Goal: Information Seeking & Learning: Learn about a topic

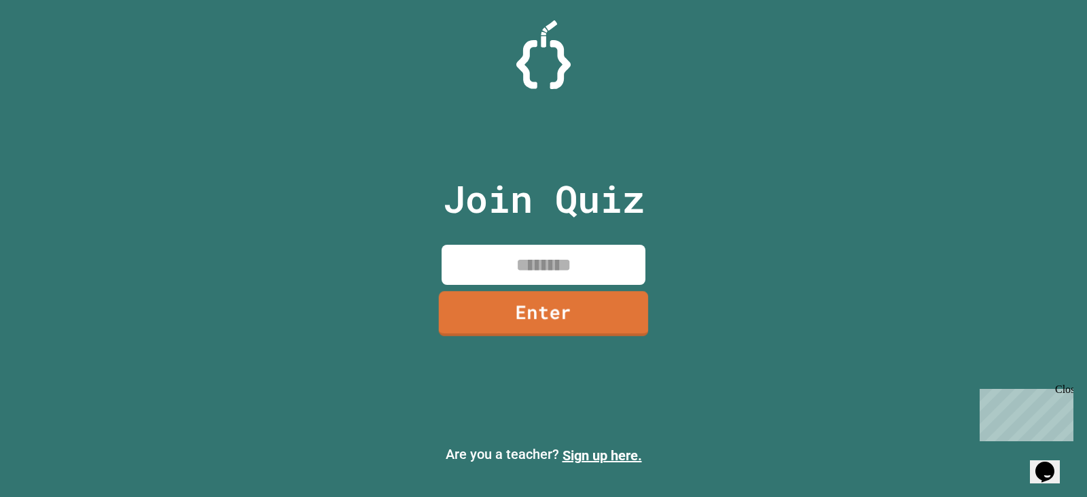
click at [534, 311] on link "Enter" at bounding box center [544, 313] width 210 height 45
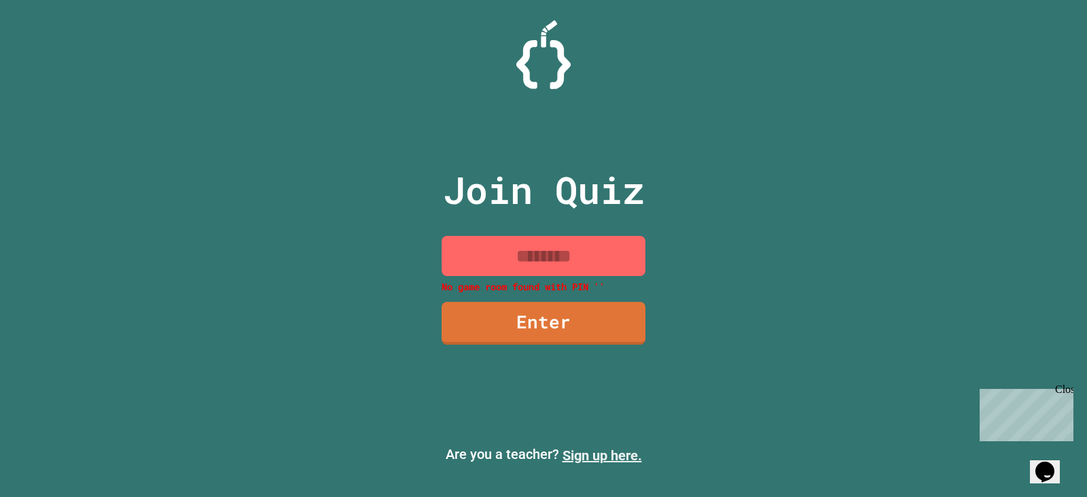
click at [588, 457] on link "Sign up here." at bounding box center [603, 455] width 80 height 16
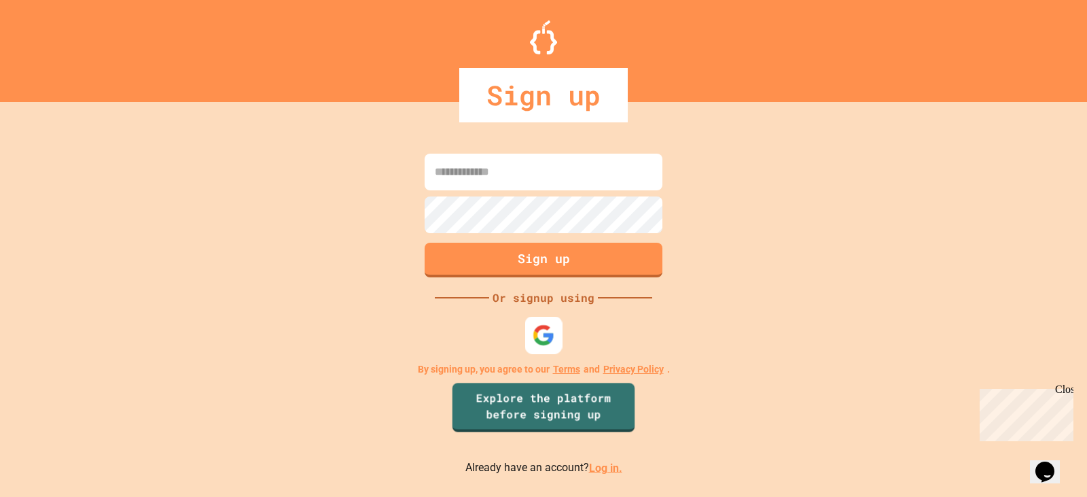
click at [544, 336] on img at bounding box center [544, 335] width 22 height 22
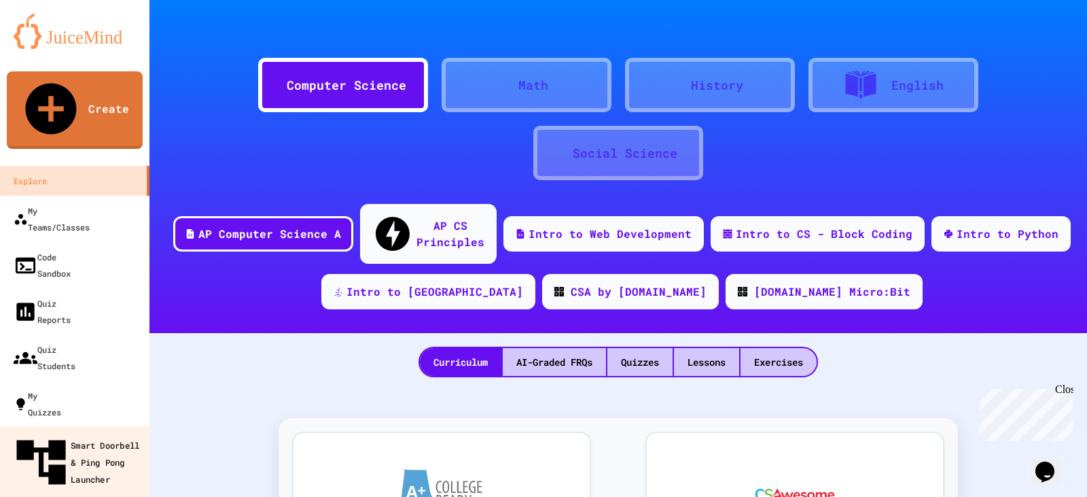
click at [68, 433] on div "Smart Doorbell & Ping Pong Launcher" at bounding box center [79, 462] width 135 height 59
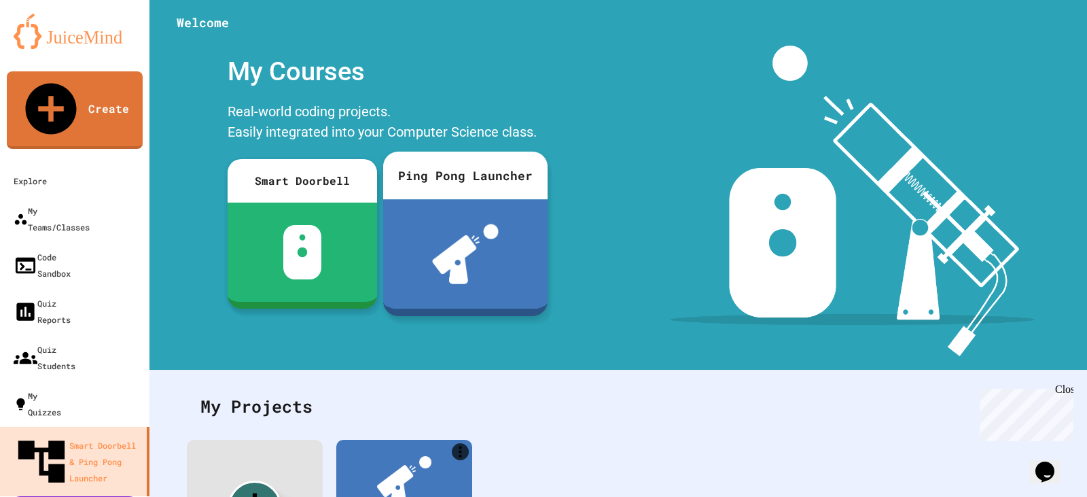
click at [506, 256] on div at bounding box center [465, 253] width 164 height 109
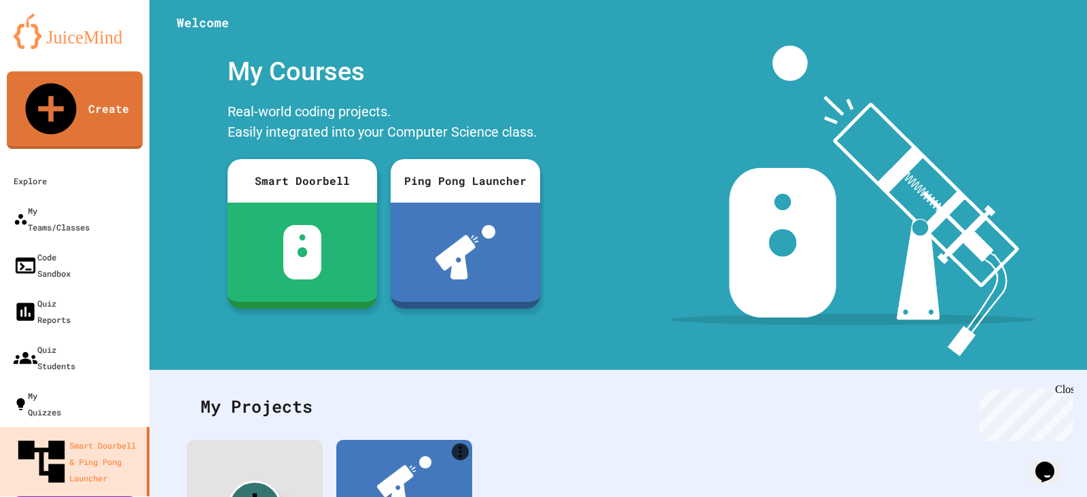
type input "****"
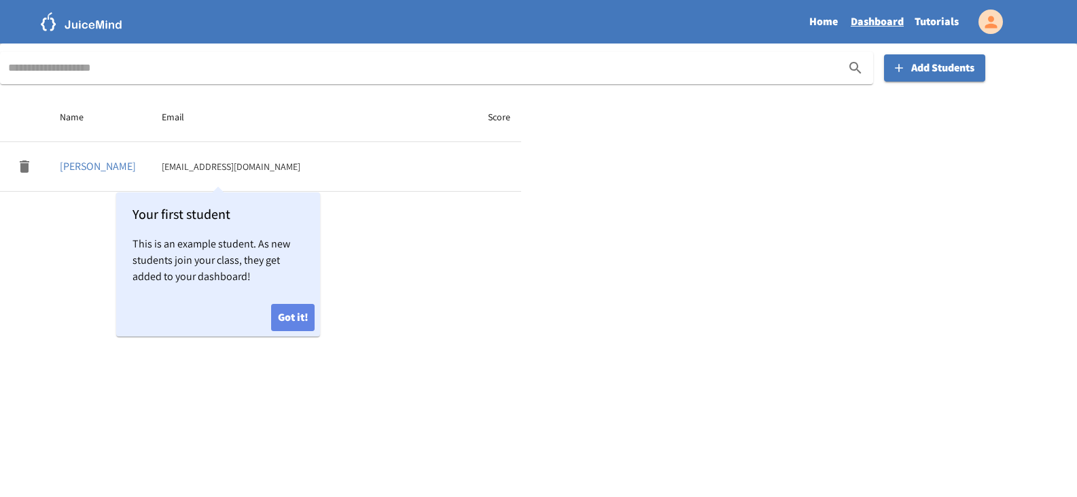
click at [285, 317] on button "Got it!" at bounding box center [292, 317] width 43 height 27
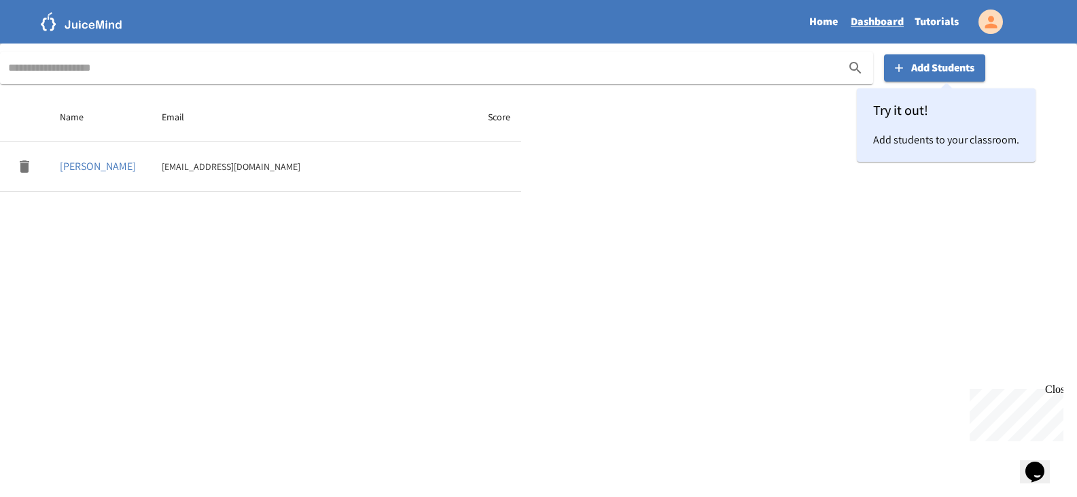
click at [474, 305] on div "Name Email Score DOE, John examplestudent@gmail.com" at bounding box center [538, 299] width 1077 height 415
click at [1056, 393] on div "Close" at bounding box center [1053, 391] width 17 height 17
click at [860, 24] on link "Dashboard" at bounding box center [877, 21] width 64 height 31
click at [816, 20] on link "Home" at bounding box center [823, 21] width 43 height 31
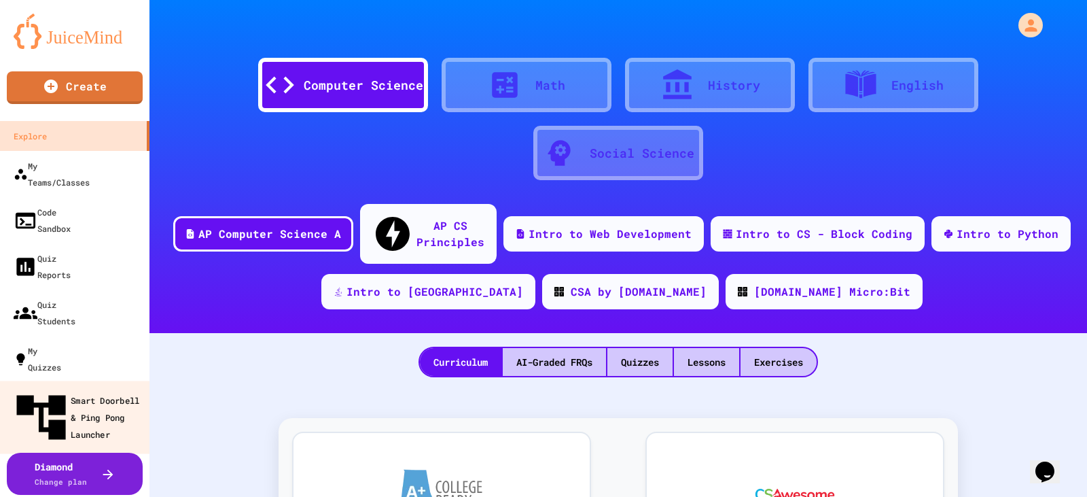
click at [63, 388] on div "Smart Doorbell & Ping Pong Launcher" at bounding box center [79, 417] width 135 height 59
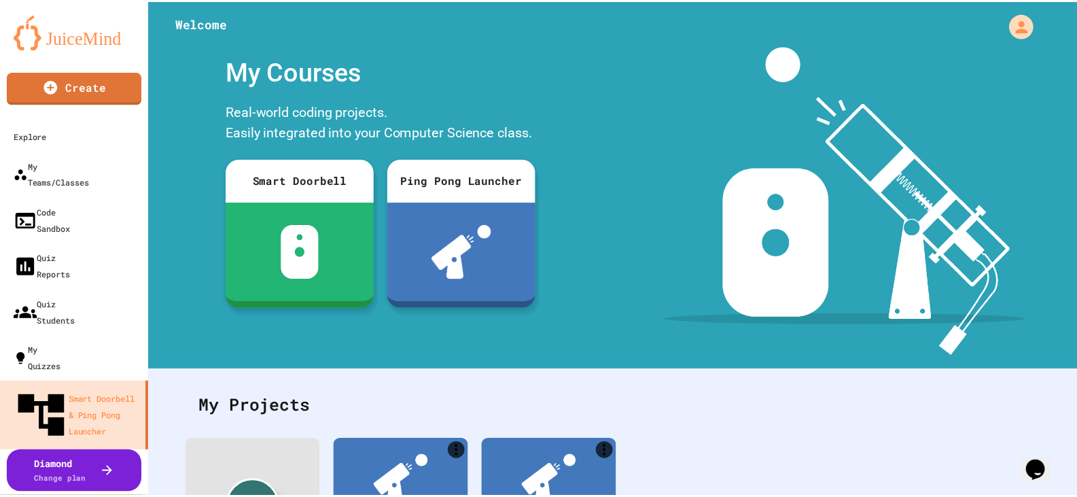
scroll to position [133, 0]
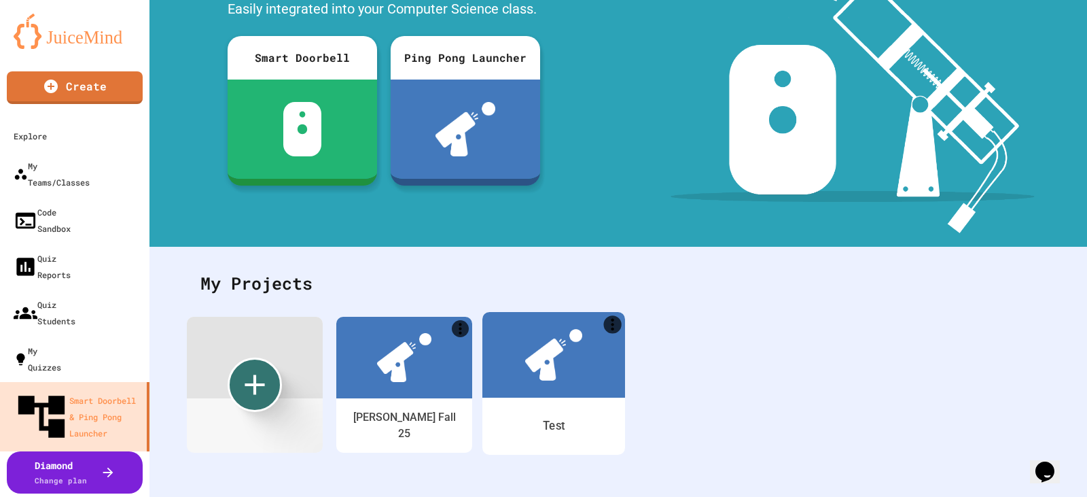
click at [542, 354] on img at bounding box center [553, 355] width 57 height 52
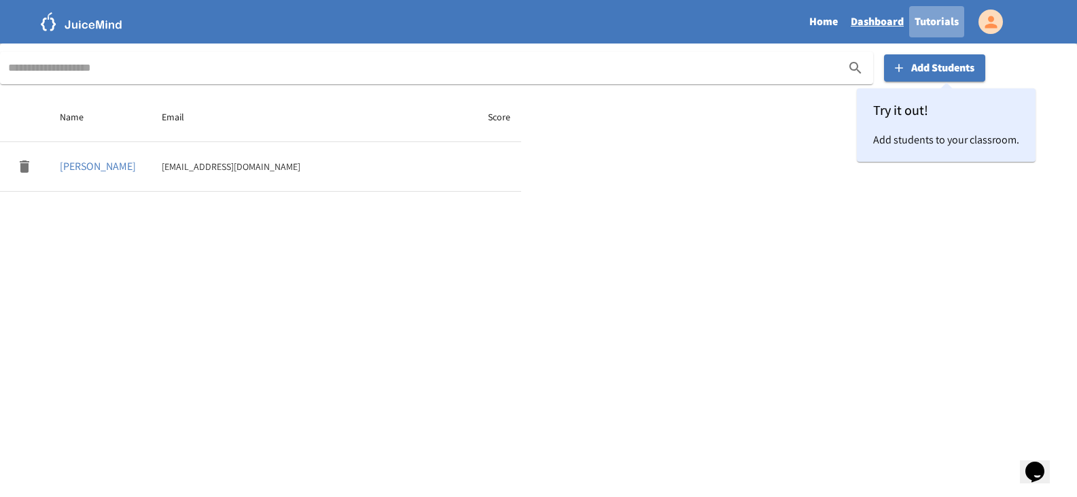
click at [932, 27] on link "Tutorials" at bounding box center [936, 21] width 55 height 31
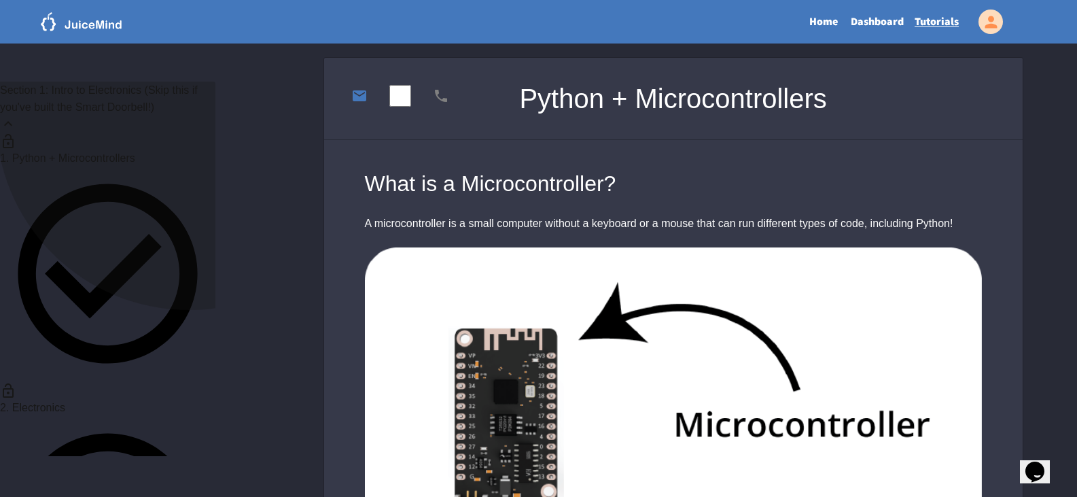
click at [16, 122] on icon at bounding box center [8, 124] width 16 height 16
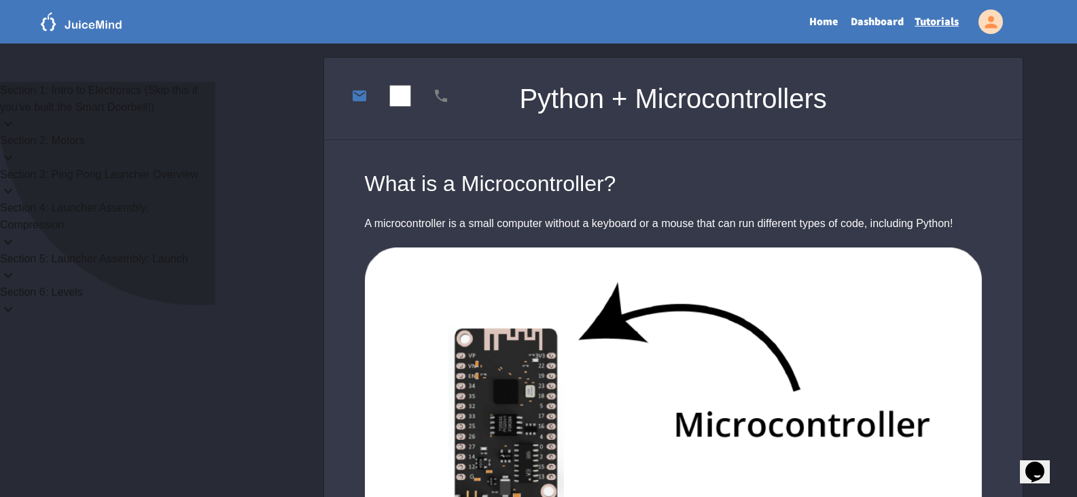
click at [16, 199] on icon at bounding box center [8, 191] width 16 height 16
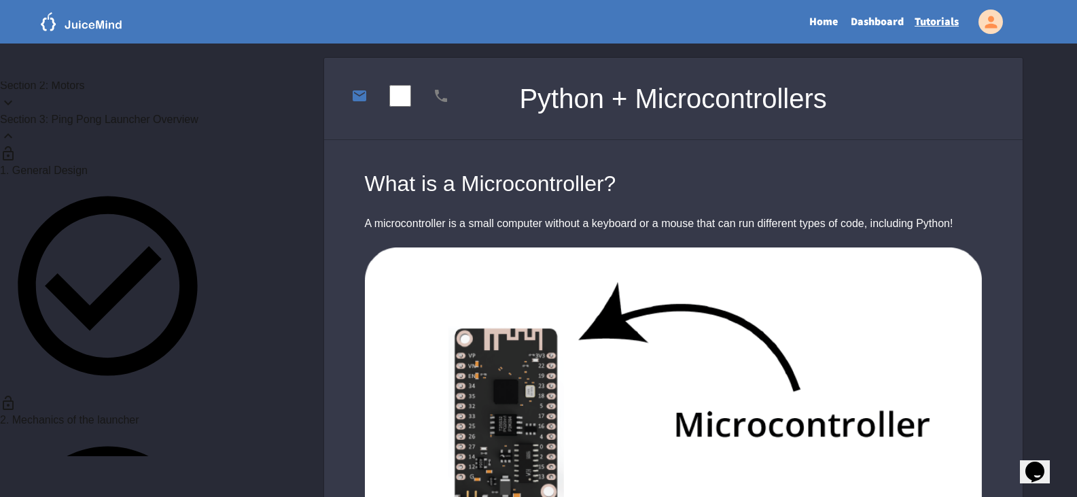
scroll to position [68, 0]
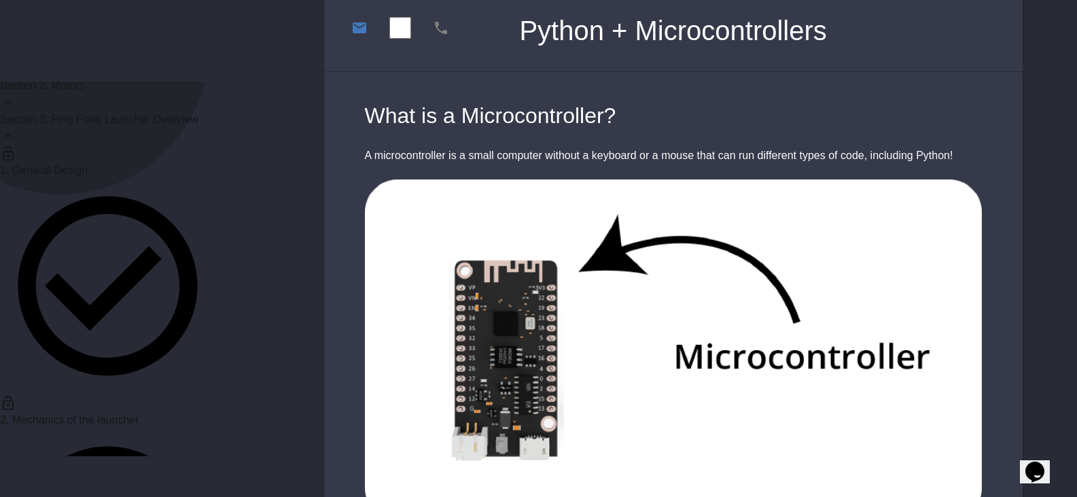
click at [60, 125] on span "Section 3: Ping Pong Launcher Overview" at bounding box center [99, 119] width 198 height 12
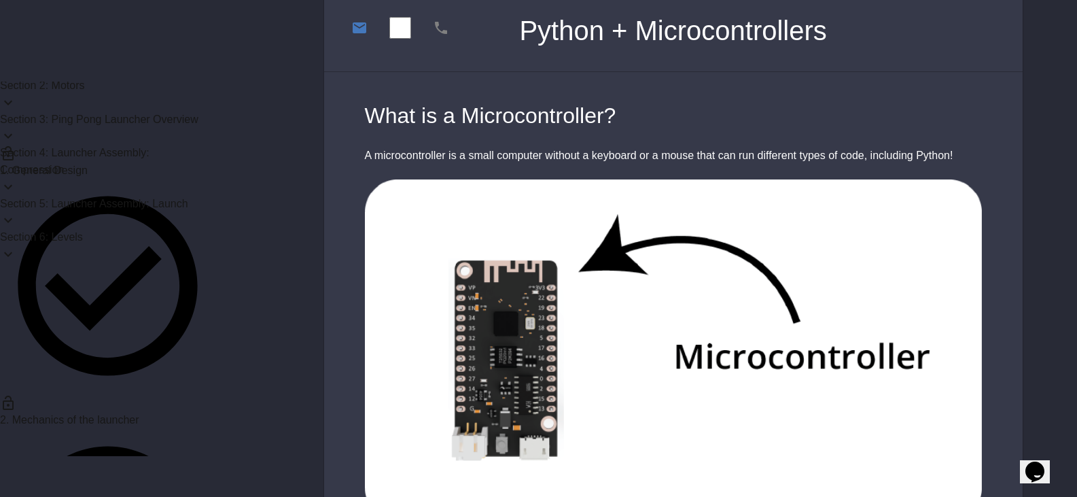
scroll to position [0, 0]
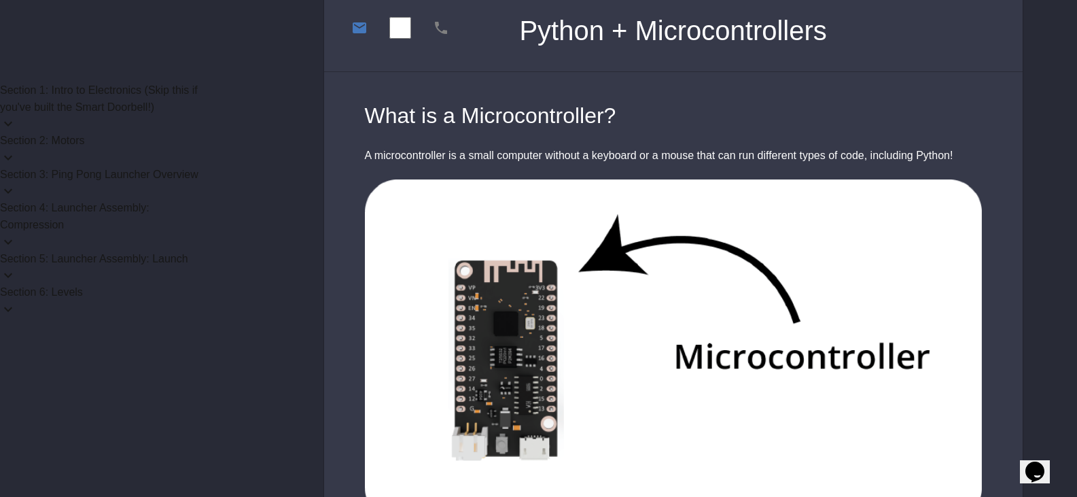
click at [92, 180] on span "Section 3: Ping Pong Launcher Overview" at bounding box center [99, 175] width 198 height 12
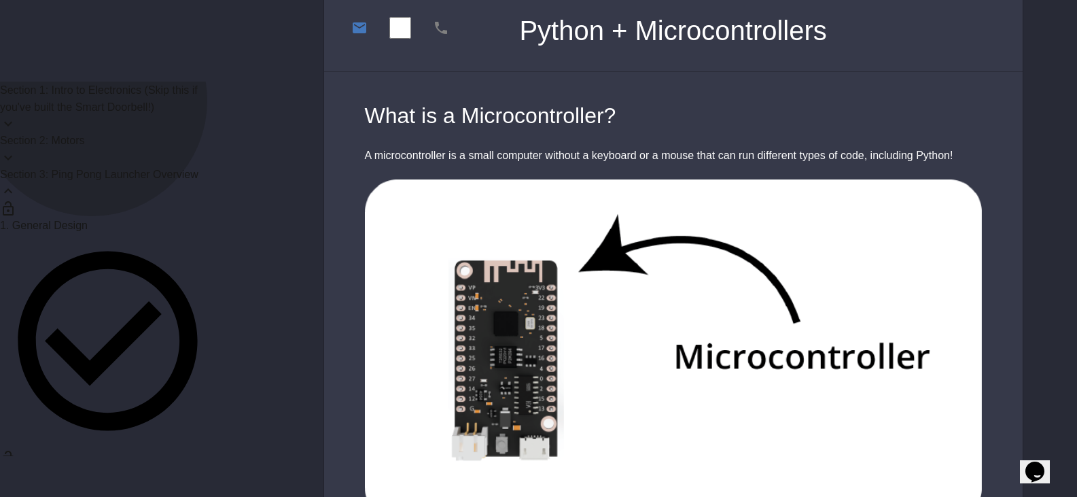
click at [88, 230] on span "1. General Design" at bounding box center [44, 225] width 88 height 12
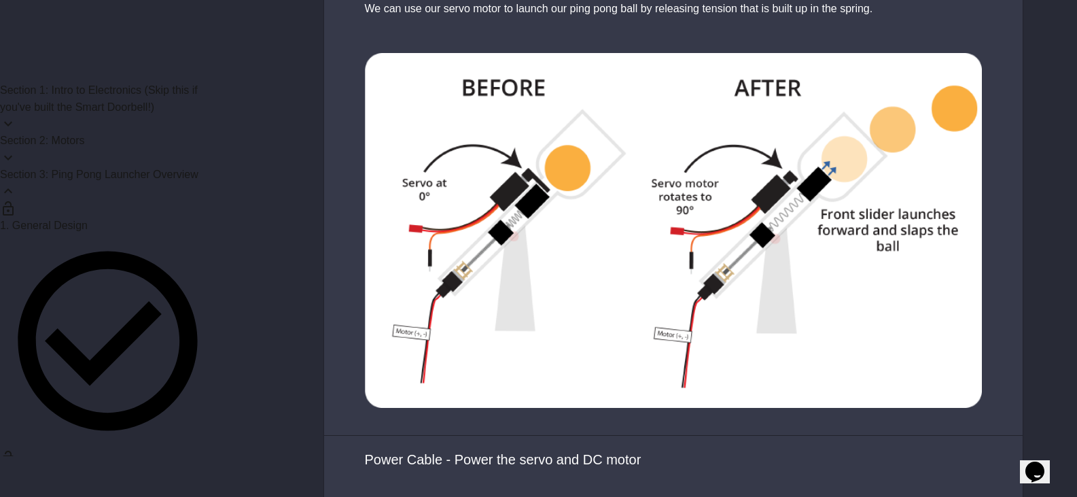
scroll to position [3116, 0]
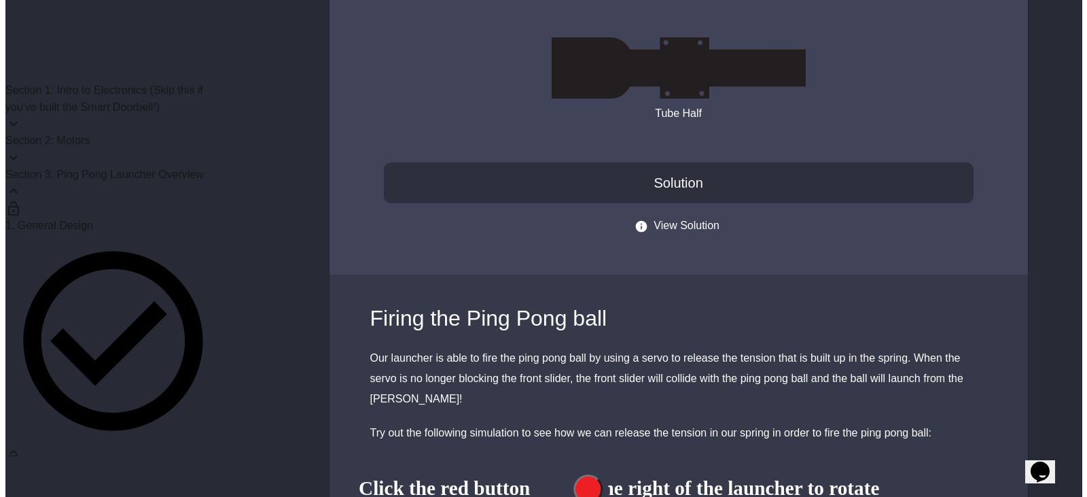
scroll to position [5029, 0]
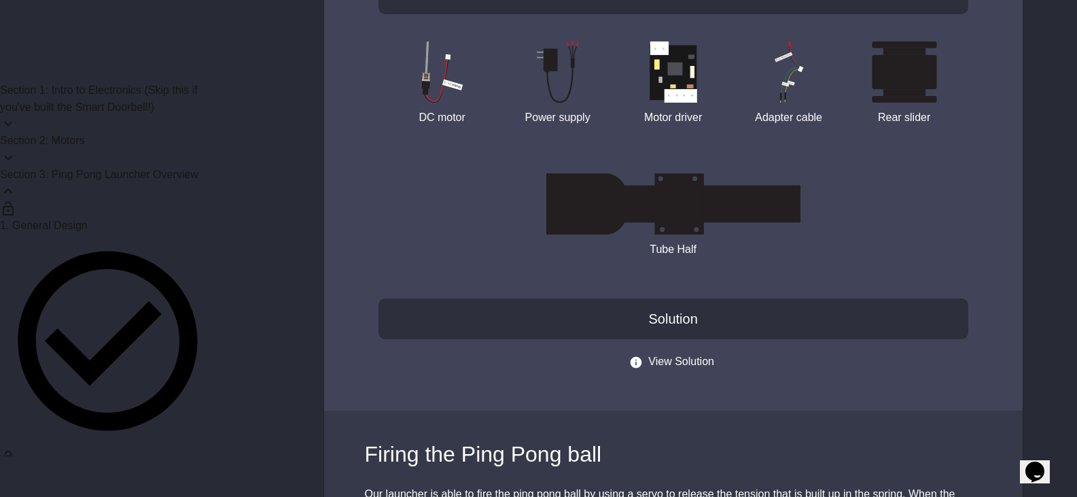
click at [669, 370] on button "View Solution" at bounding box center [673, 361] width 82 height 17
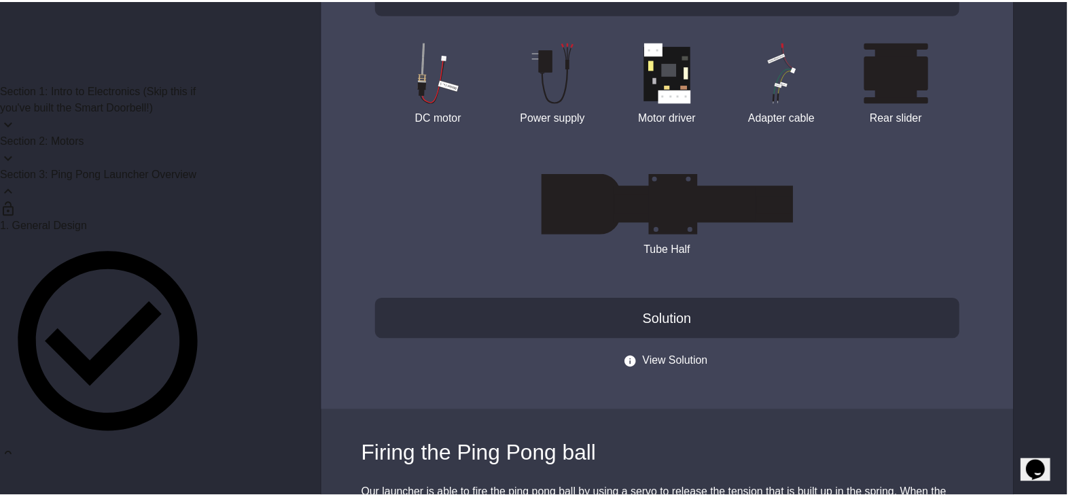
scroll to position [0, 0]
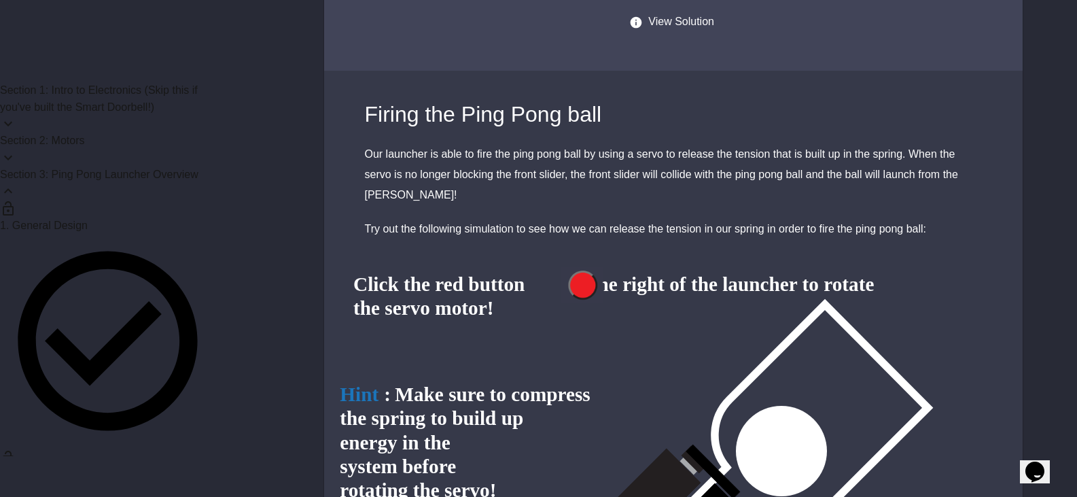
scroll to position [5505, 0]
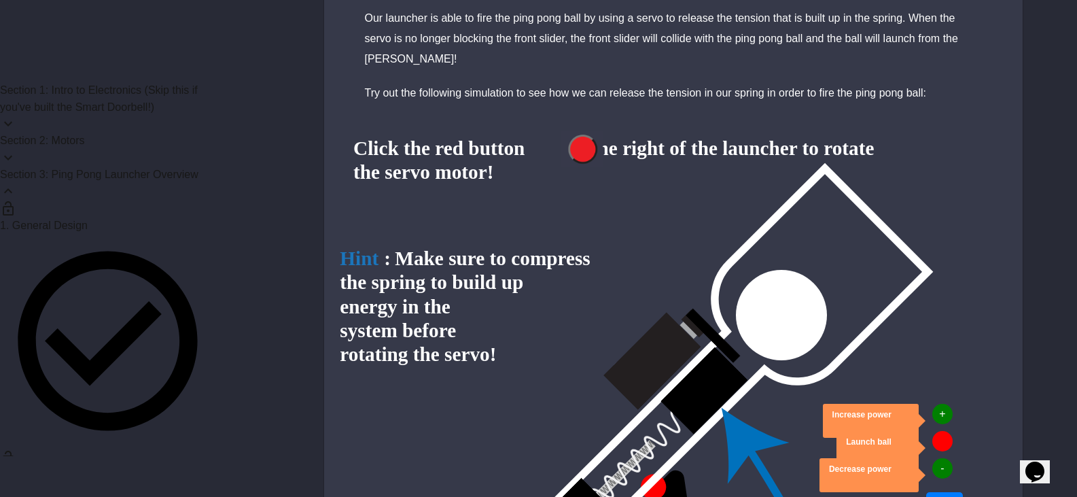
click at [580, 247] on img at bounding box center [673, 505] width 699 height 750
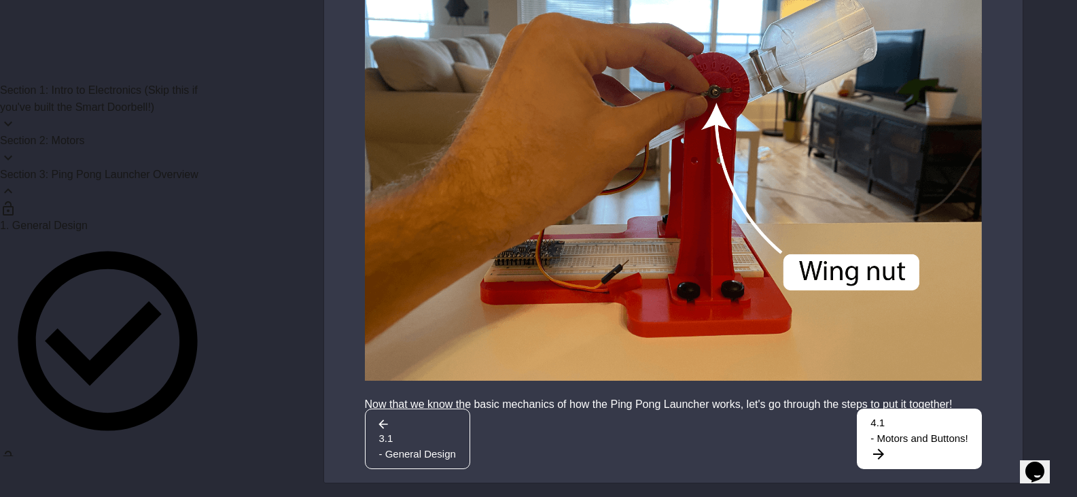
scroll to position [7224, 0]
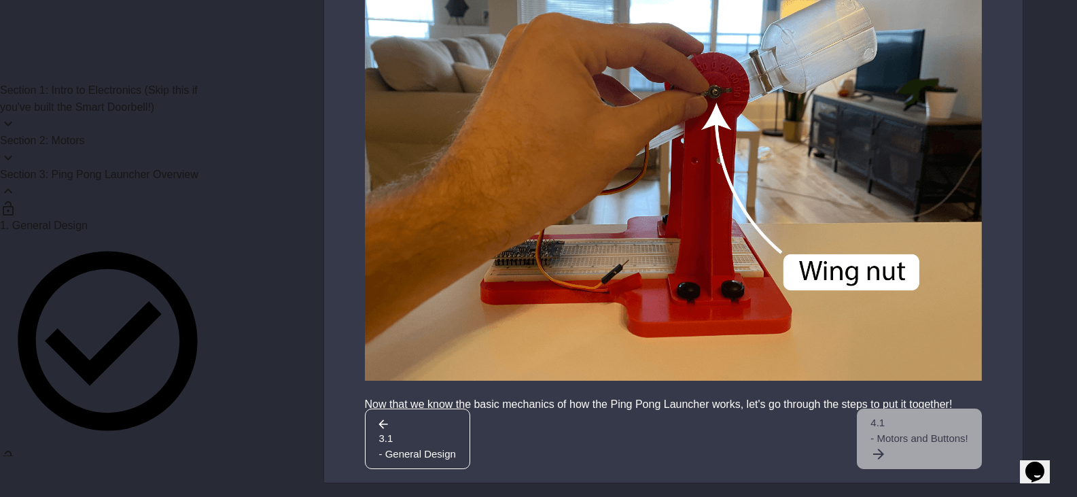
click at [880, 447] on span "- Motors and Buttons!" at bounding box center [919, 439] width 97 height 16
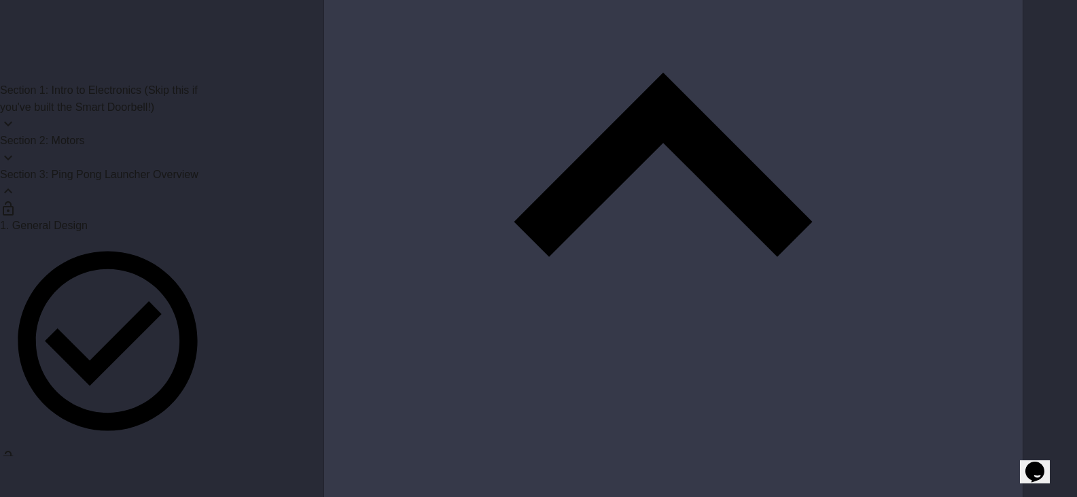
scroll to position [2786, 0]
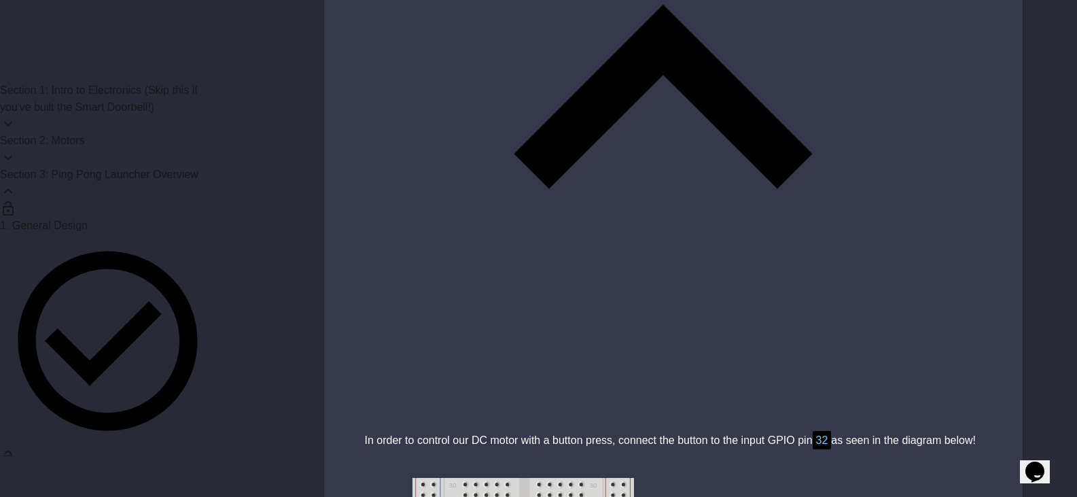
drag, startPoint x: 742, startPoint y: 204, endPoint x: 674, endPoint y: 257, distance: 86.7
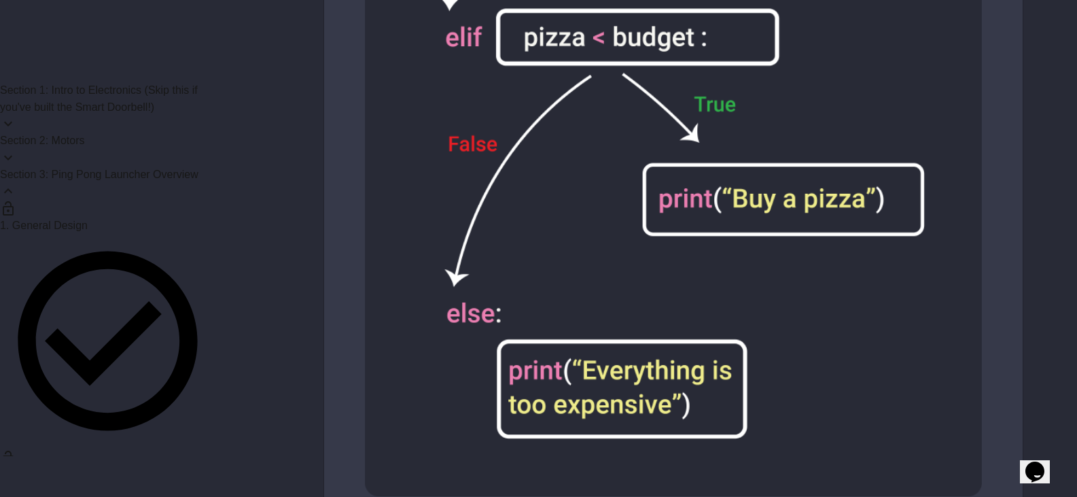
scroll to position [14740, 0]
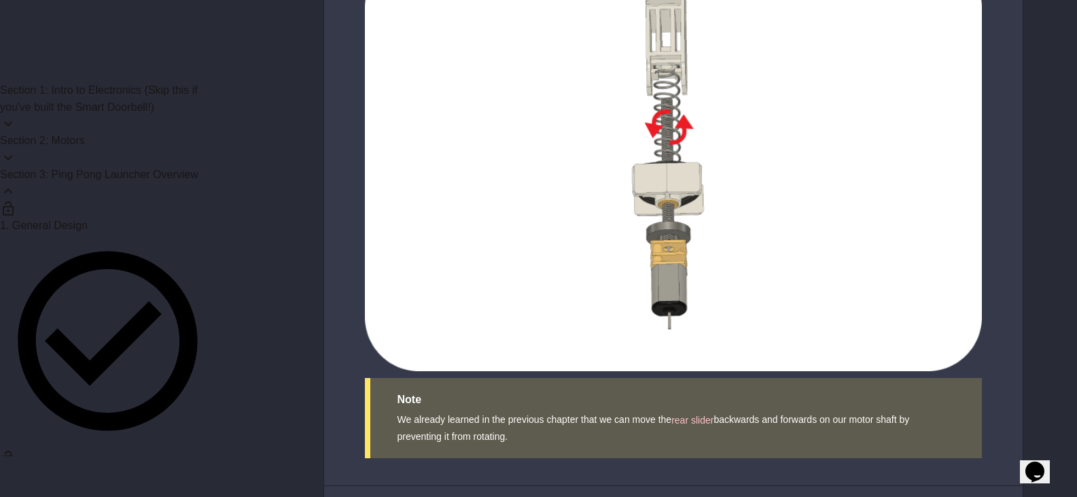
scroll to position [13145, 0]
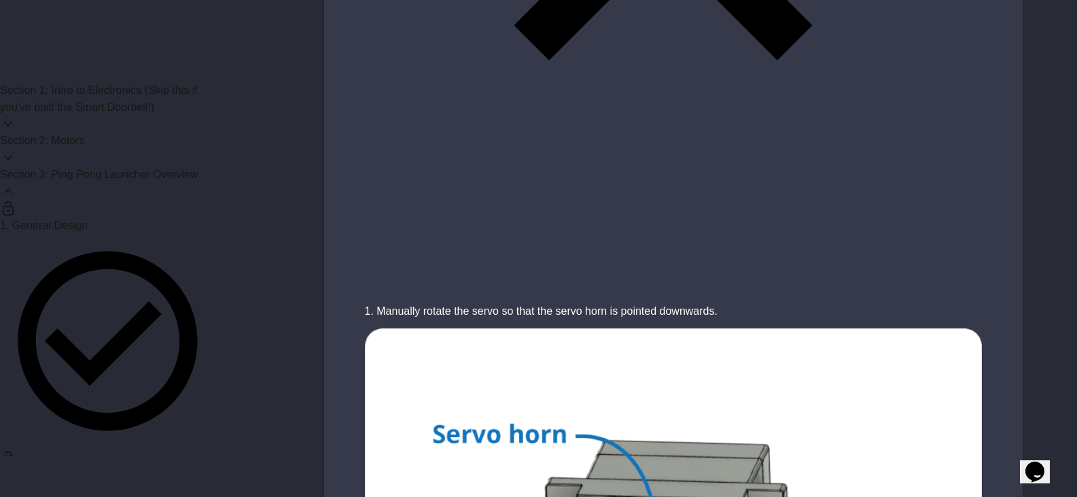
scroll to position [3363, 0]
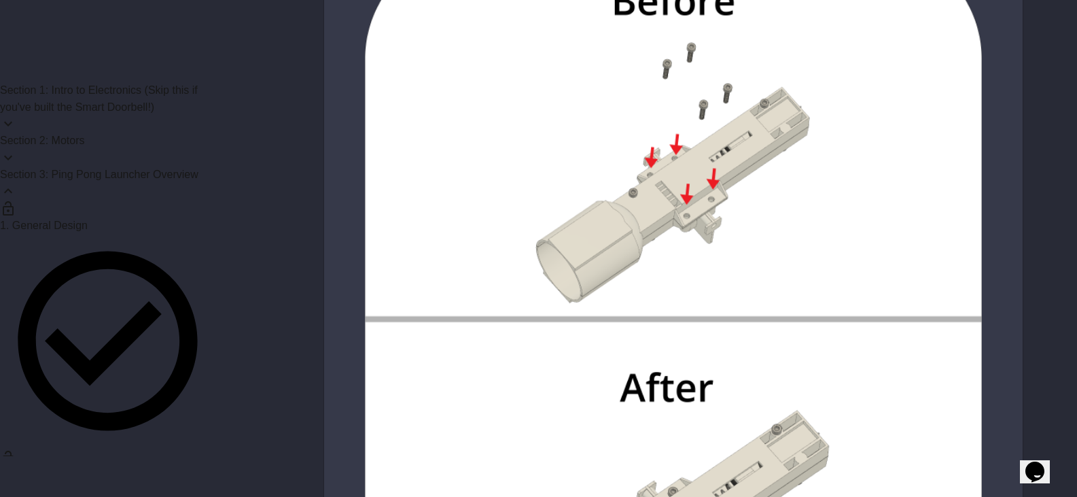
scroll to position [6120, 0]
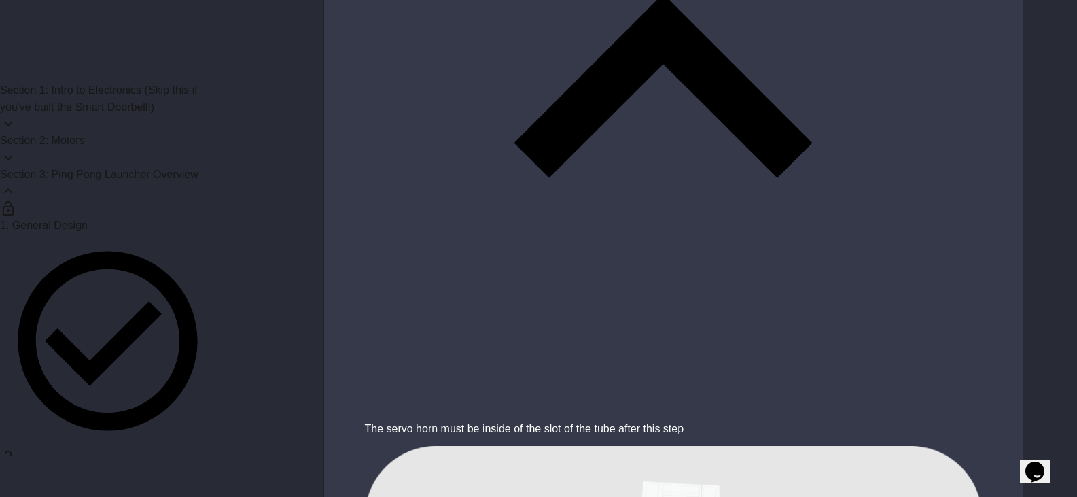
scroll to position [14879, 0]
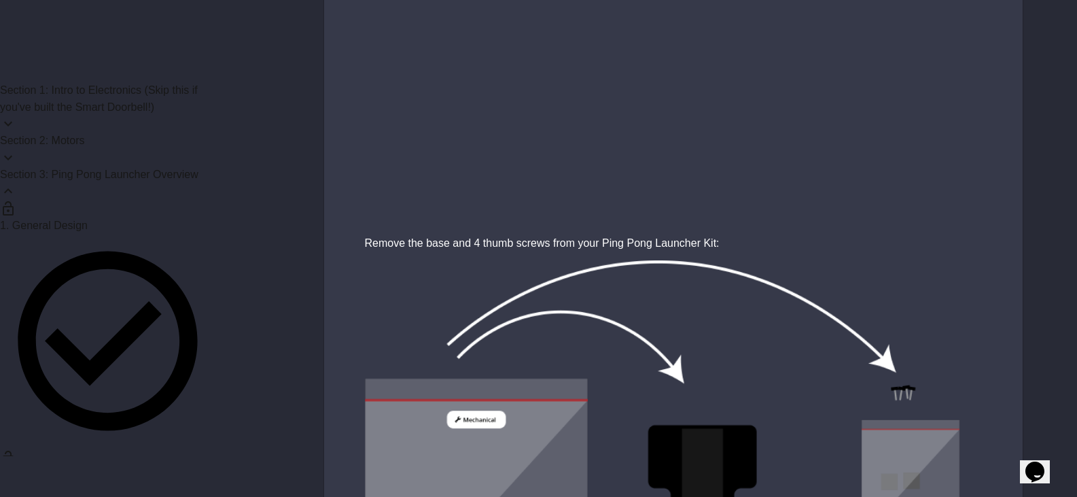
scroll to position [3282, 0]
